Goal: Task Accomplishment & Management: Manage account settings

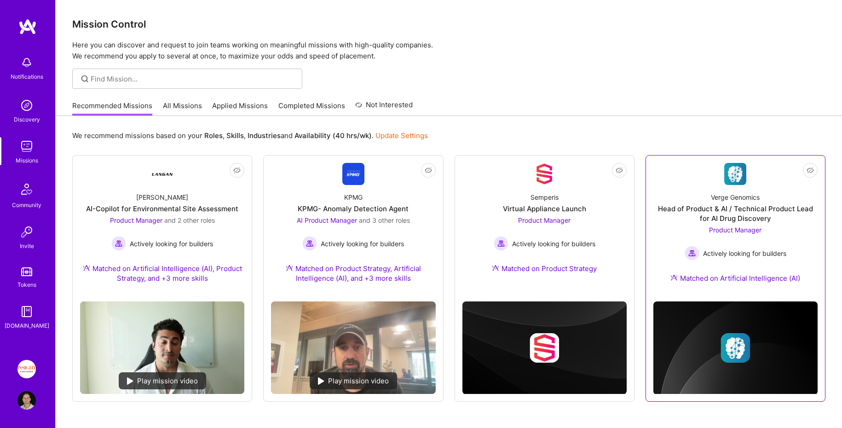
click at [679, 219] on div "Head of Product & AI / Technical Product Lead for AI Drug Discovery" at bounding box center [735, 213] width 164 height 19
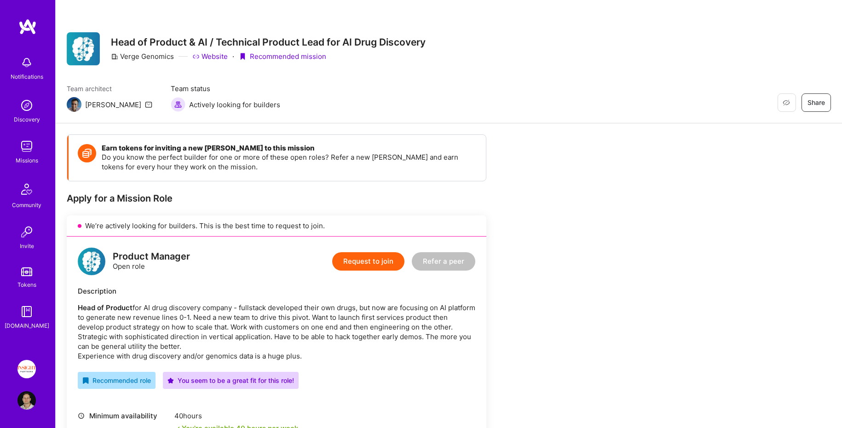
click at [24, 21] on img at bounding box center [27, 26] width 18 height 17
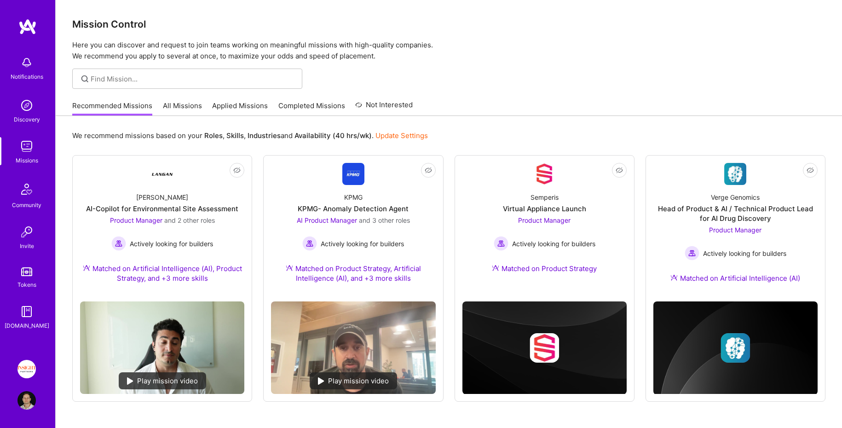
click at [179, 101] on link "All Missions" at bounding box center [182, 108] width 39 height 15
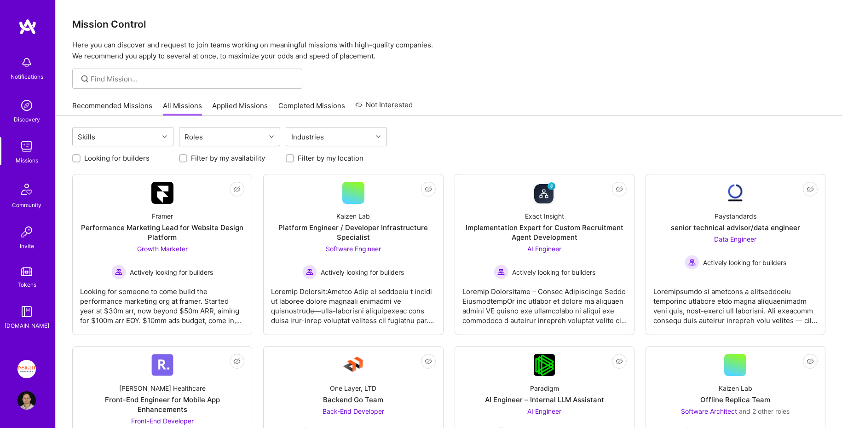
click at [27, 367] on img at bounding box center [26, 369] width 18 height 18
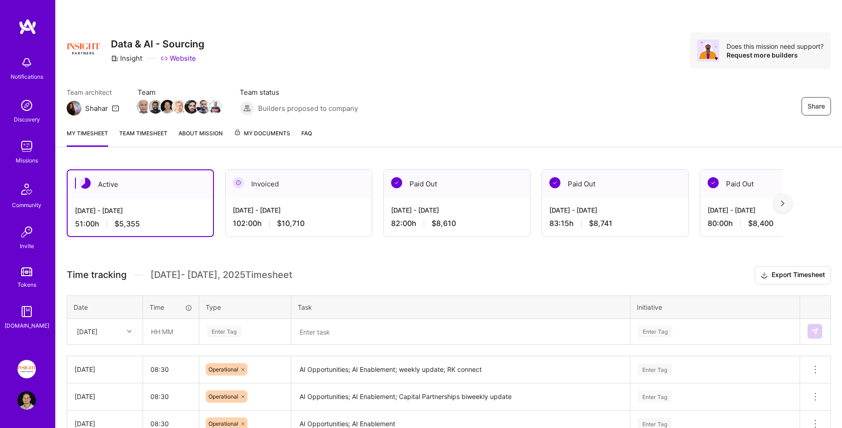
click at [185, 132] on link "About Mission" at bounding box center [200, 137] width 44 height 18
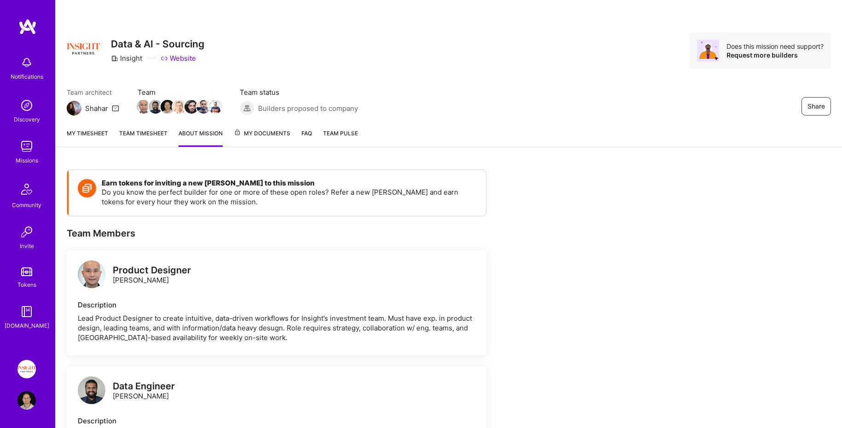
click at [103, 132] on link "My timesheet" at bounding box center [87, 137] width 41 height 18
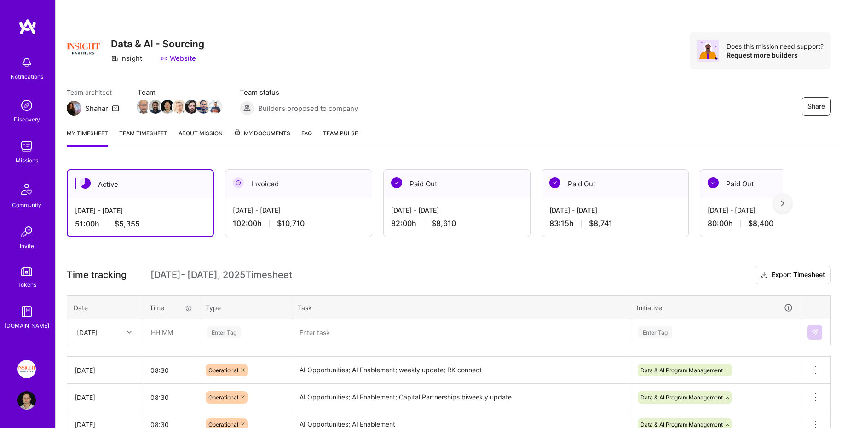
click at [266, 132] on span "My Documents" at bounding box center [262, 133] width 57 height 10
